Goal: Information Seeking & Learning: Learn about a topic

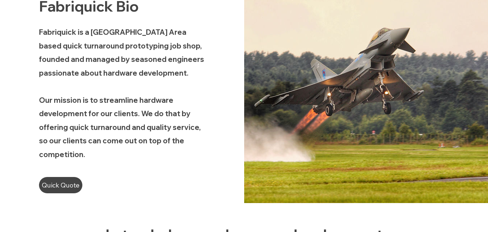
click at [121, 49] on span "Fabriquick is a [GEOGRAPHIC_DATA] Area based quick turnaround prototyping job s…" at bounding box center [121, 52] width 165 height 50
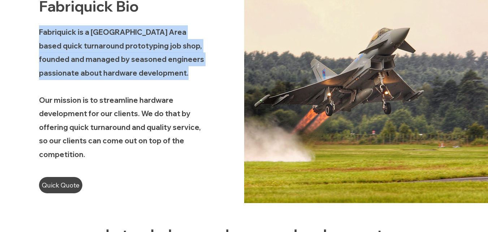
click at [121, 49] on span "Fabriquick is a [GEOGRAPHIC_DATA] Area based quick turnaround prototyping job s…" at bounding box center [121, 52] width 165 height 50
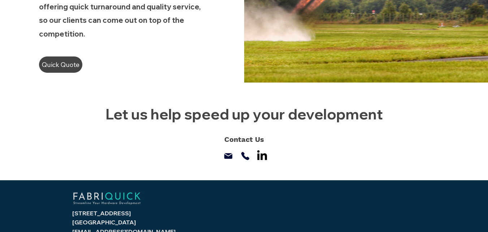
scroll to position [555, 0]
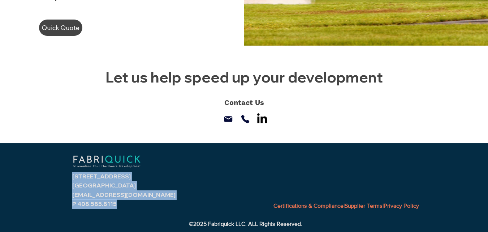
drag, startPoint x: 64, startPoint y: 159, endPoint x: 222, endPoint y: 179, distance: 159.2
click at [222, 179] on div "[STREET_ADDRESS] [GEOGRAPHIC_DATA] [EMAIL_ADDRESS][DOMAIN_NAME] P 408.585.8115 …" at bounding box center [244, 187] width 488 height 89
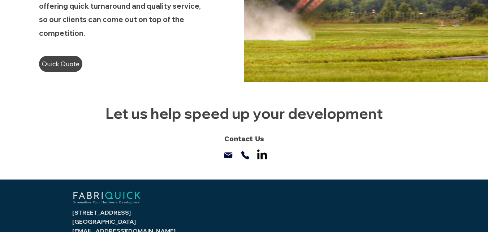
click at [186, 178] on div at bounding box center [244, 130] width 488 height 97
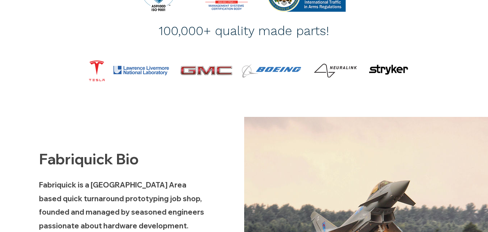
scroll to position [193, 0]
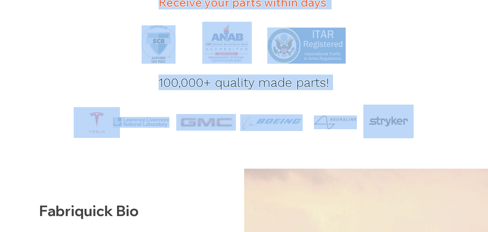
drag, startPoint x: 69, startPoint y: 123, endPoint x: 417, endPoint y: 131, distance: 348.1
click at [416, 131] on div at bounding box center [244, 64] width 488 height 183
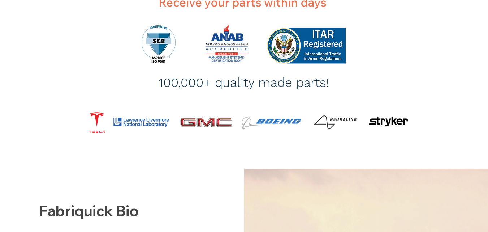
click at [431, 129] on div at bounding box center [244, 64] width 488 height 183
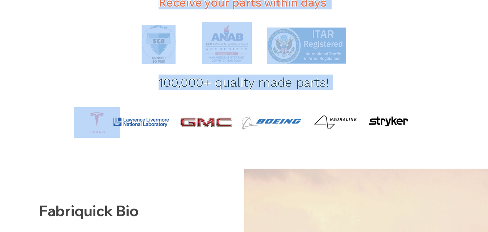
drag, startPoint x: 443, startPoint y: 123, endPoint x: 85, endPoint y: 124, distance: 358.2
click at [85, 124] on div "Get a Quote within hours Receive your parts within days 100,000+ quality made p…" at bounding box center [244, 64] width 488 height 183
click at [59, 106] on div at bounding box center [244, 64] width 488 height 183
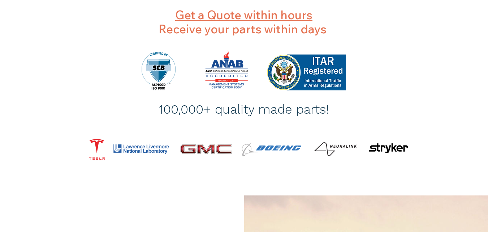
scroll to position [121, 0]
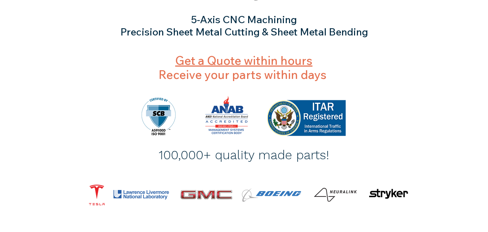
drag, startPoint x: 102, startPoint y: 111, endPoint x: 428, endPoint y: 116, distance: 326.8
click at [398, 116] on div at bounding box center [244, 136] width 488 height 183
click at [429, 116] on div at bounding box center [244, 136] width 488 height 183
drag, startPoint x: 360, startPoint y: 137, endPoint x: 131, endPoint y: 136, distance: 228.4
click at [138, 138] on div at bounding box center [244, 136] width 488 height 183
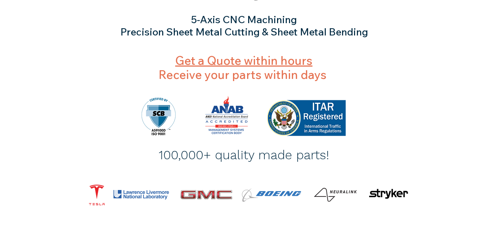
click at [98, 116] on div at bounding box center [244, 136] width 488 height 183
drag, startPoint x: 118, startPoint y: 114, endPoint x: 428, endPoint y: 148, distance: 311.9
click at [414, 148] on div at bounding box center [244, 136] width 488 height 183
click at [433, 147] on div at bounding box center [244, 136] width 488 height 183
drag, startPoint x: 416, startPoint y: 146, endPoint x: 164, endPoint y: 129, distance: 252.1
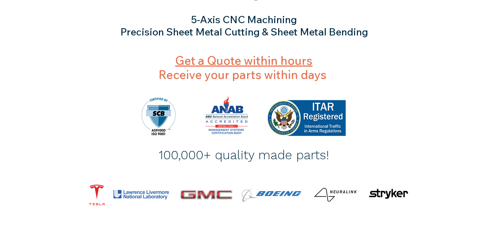
click at [203, 136] on div at bounding box center [244, 136] width 488 height 183
click at [123, 108] on div at bounding box center [244, 136] width 488 height 183
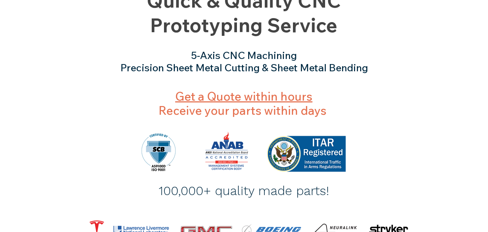
scroll to position [85, 0]
drag, startPoint x: 164, startPoint y: 90, endPoint x: 419, endPoint y: 123, distance: 257.0
click at [419, 123] on div at bounding box center [244, 172] width 488 height 183
click at [412, 121] on div at bounding box center [244, 172] width 488 height 183
drag, startPoint x: 387, startPoint y: 118, endPoint x: 130, endPoint y: 96, distance: 257.8
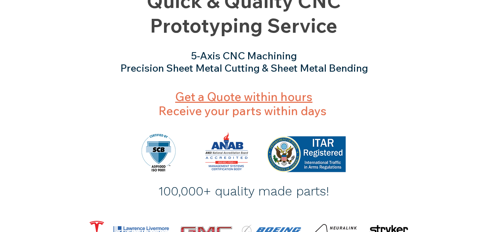
click at [130, 96] on div "Get a Quote within hours Receive your parts within days 100,000+ quality made p…" at bounding box center [244, 172] width 488 height 183
click at [130, 96] on h3 "Get a Quote within hours Receive your parts within days" at bounding box center [244, 104] width 311 height 28
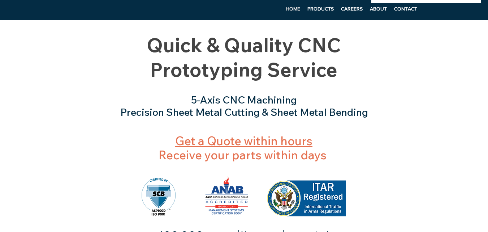
scroll to position [0, 0]
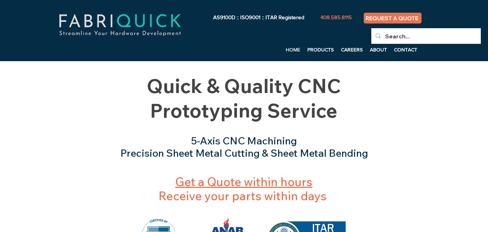
click at [228, 17] on span "AS9100D :: ISO9001 :: ITAR Registered" at bounding box center [258, 17] width 91 height 6
click at [210, 44] on ul "HOME PRODUCTS CAREERS ABOUT CONTACT More" at bounding box center [295, 49] width 252 height 11
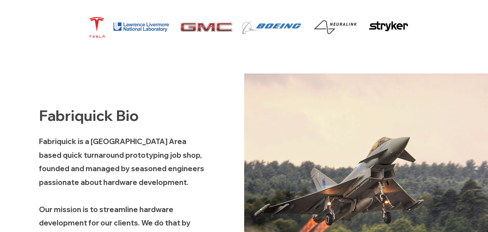
scroll to position [325, 0]
